Goal: Information Seeking & Learning: Compare options

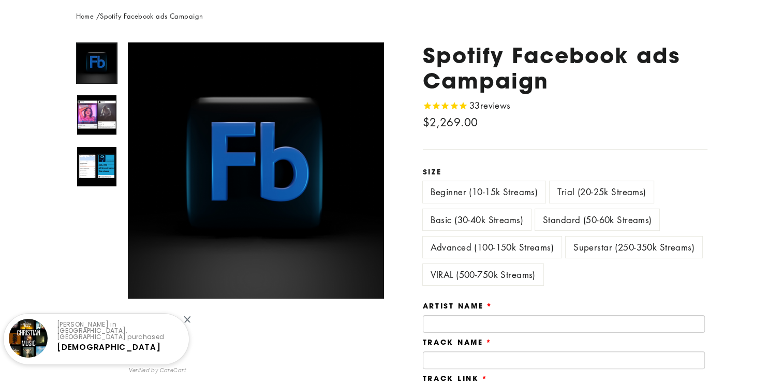
scroll to position [127, 0]
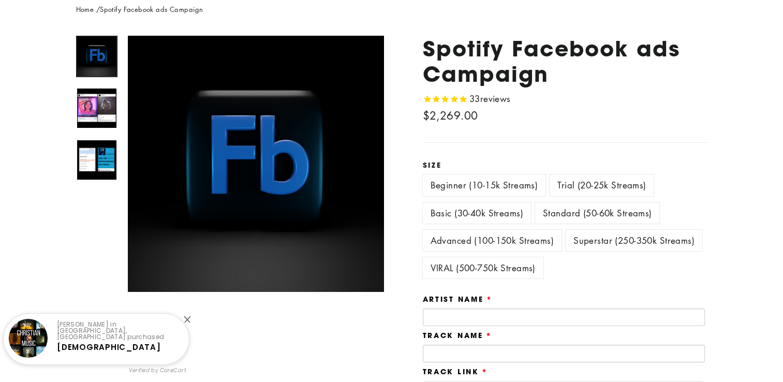
click at [478, 237] on label "Advanced (100-150k Streams)" at bounding box center [492, 240] width 139 height 21
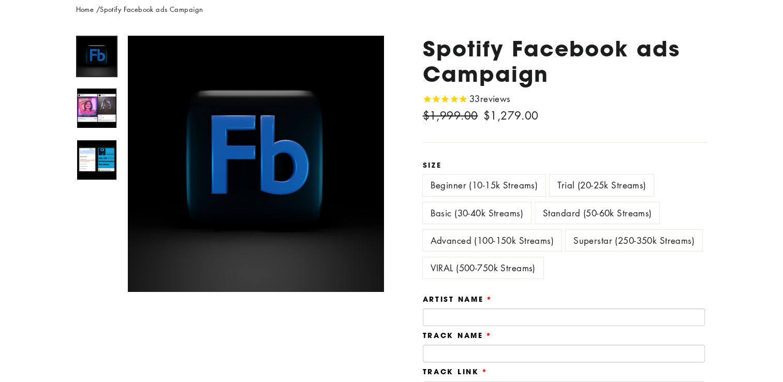
click at [587, 209] on label "Standard (50-60k Streams)" at bounding box center [597, 212] width 125 height 21
click at [492, 214] on label "Basic (30-40k Streams)" at bounding box center [477, 212] width 108 height 21
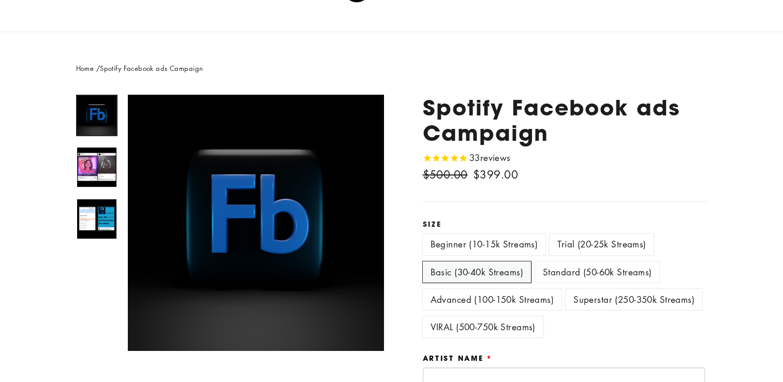
scroll to position [74, 0]
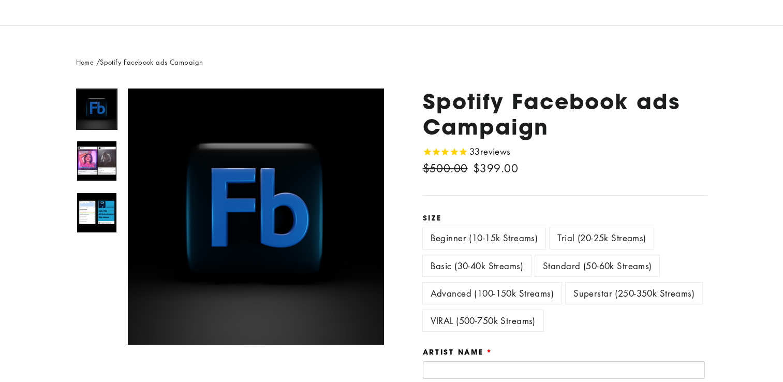
click at [499, 237] on label "Beginner (10-15k Streams)" at bounding box center [484, 237] width 123 height 21
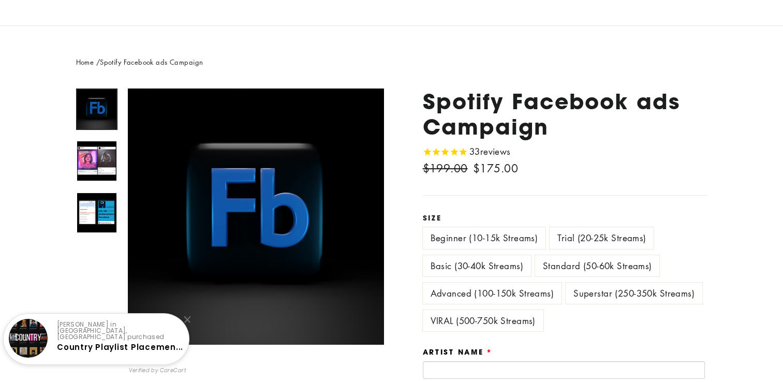
click at [603, 235] on label "Trial (20-25k Streams)" at bounding box center [601, 237] width 104 height 21
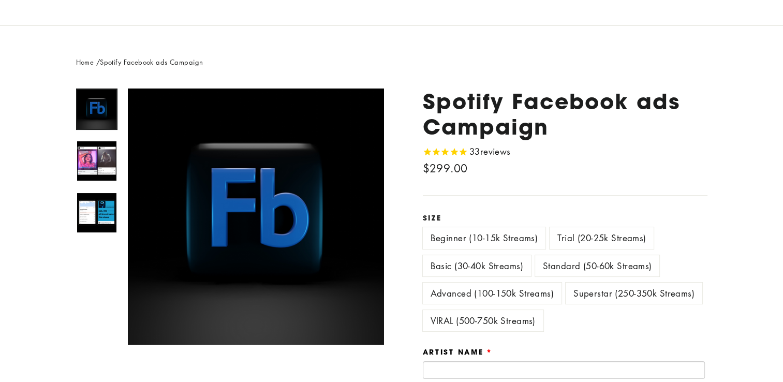
click at [502, 258] on label "Basic (30-40k Streams)" at bounding box center [477, 265] width 108 height 21
